Goal: Transaction & Acquisition: Purchase product/service

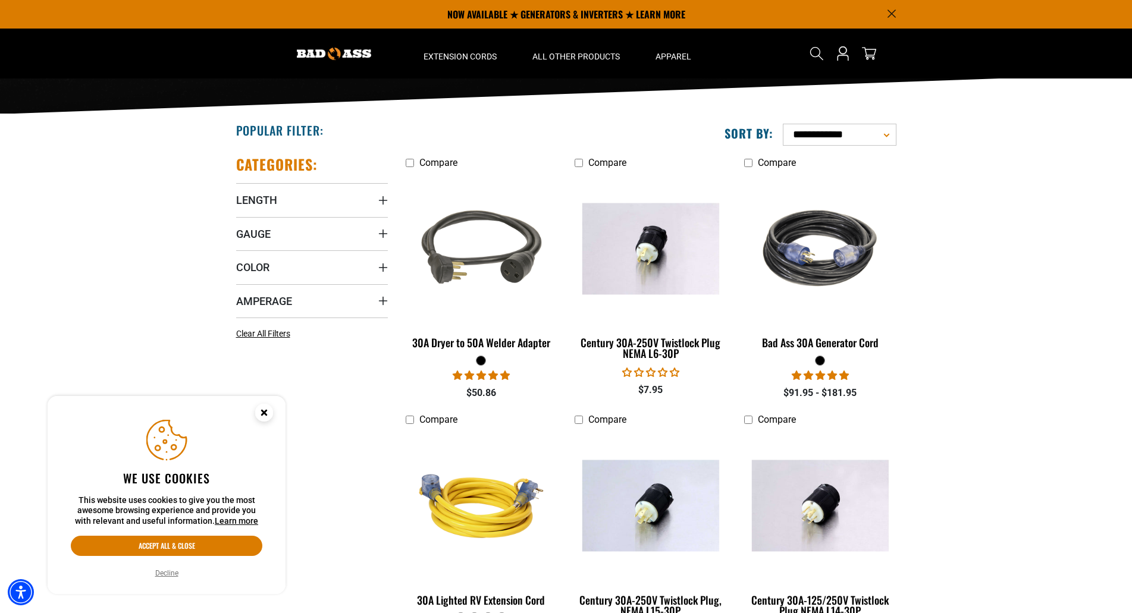
scroll to position [180, 0]
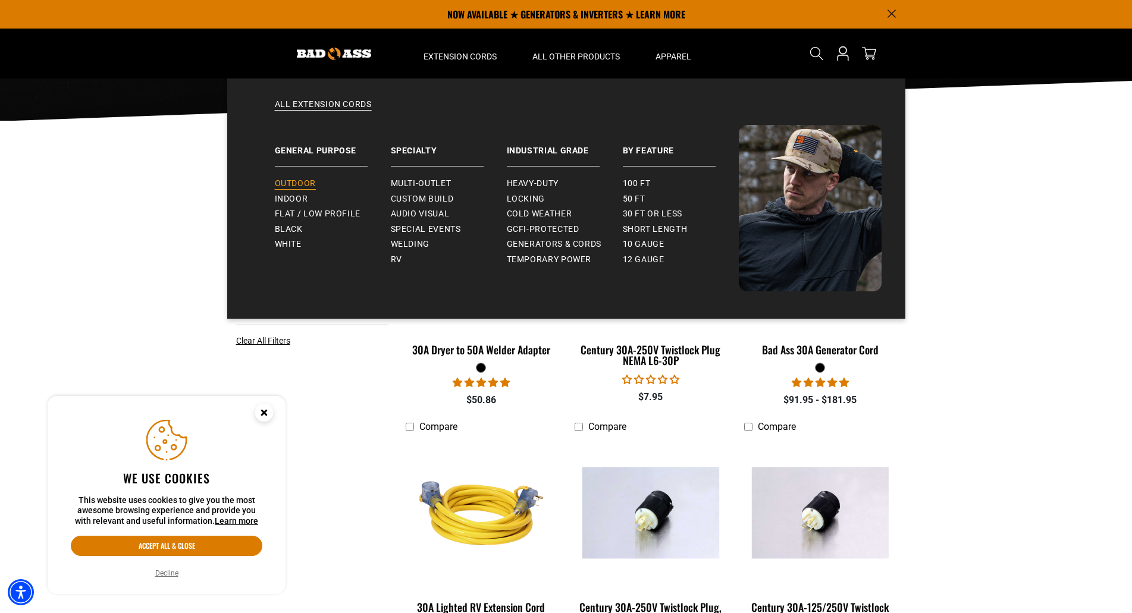
click at [306, 180] on span "Outdoor" at bounding box center [295, 183] width 41 height 11
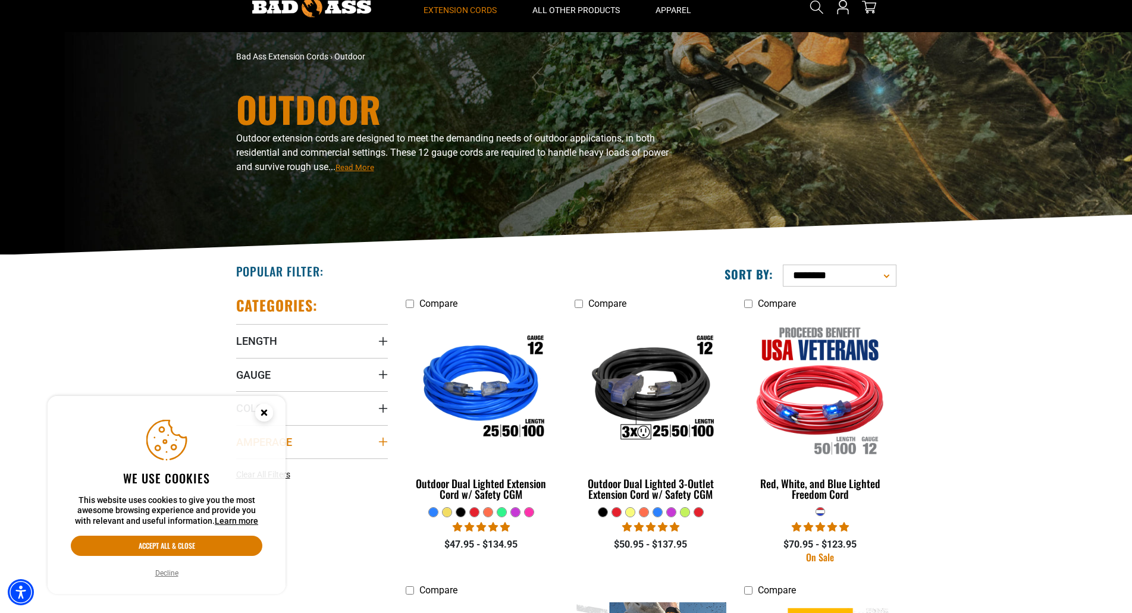
scroll to position [178, 0]
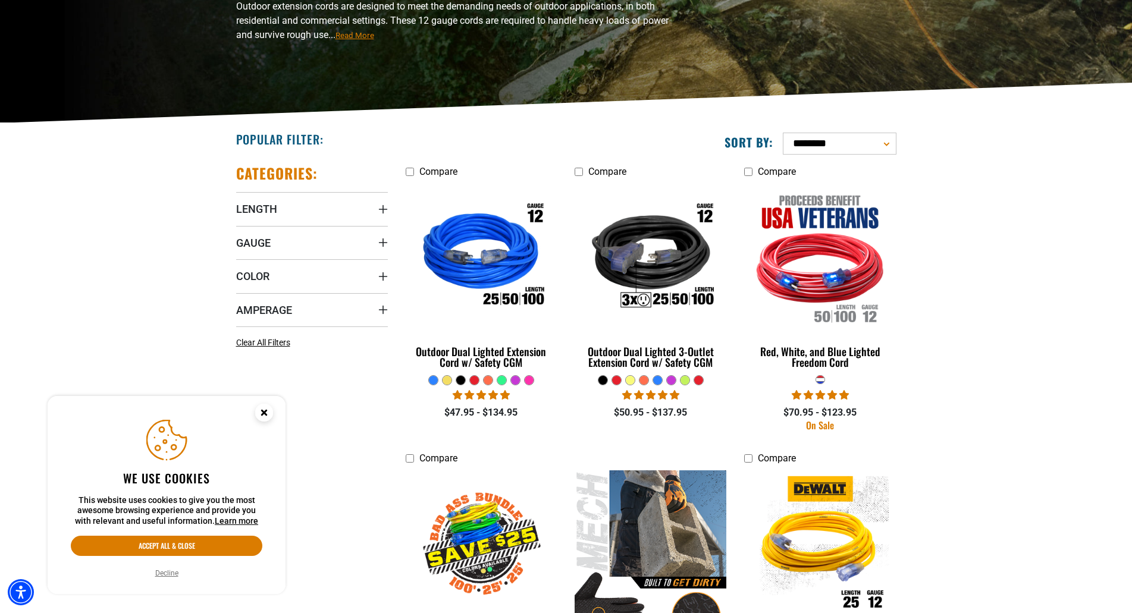
click at [263, 413] on g "Close this option" at bounding box center [264, 412] width 4 height 4
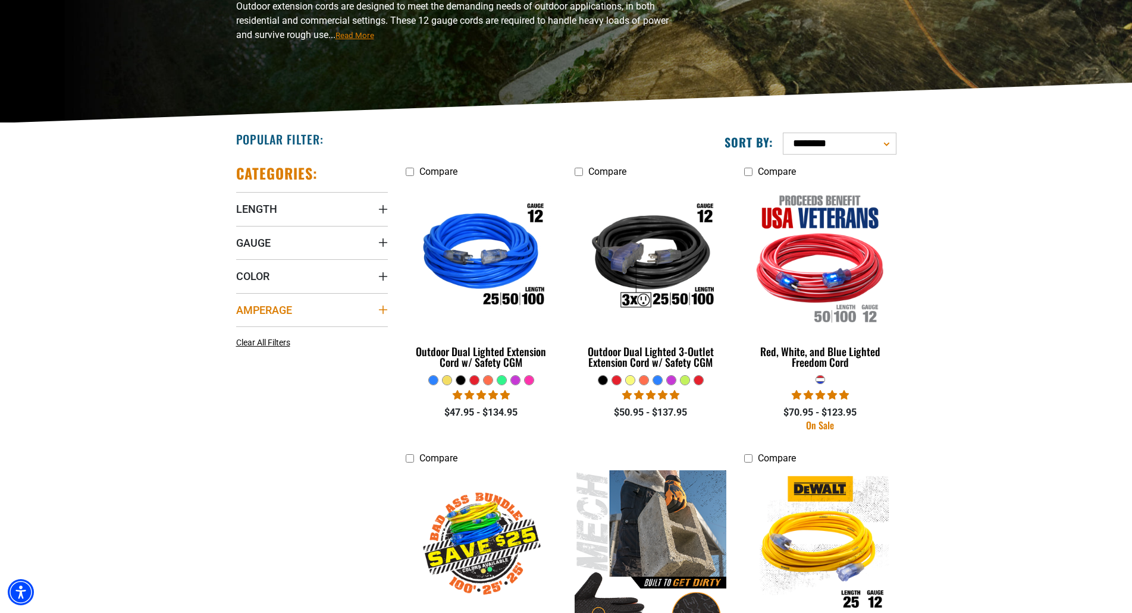
click at [387, 310] on icon "Amperage" at bounding box center [383, 310] width 10 height 10
